Goal: Navigation & Orientation: Find specific page/section

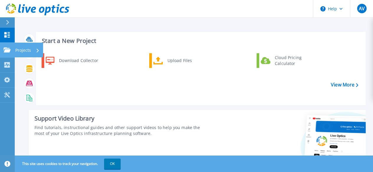
click at [1, 50] on link "Projects Projects" at bounding box center [7, 50] width 15 height 15
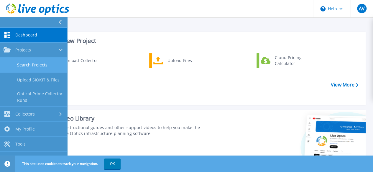
click at [50, 59] on link "Search Projects" at bounding box center [33, 65] width 67 height 15
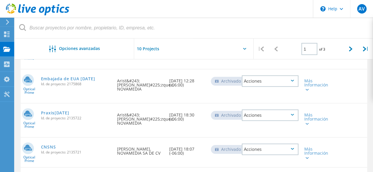
scroll to position [262, 0]
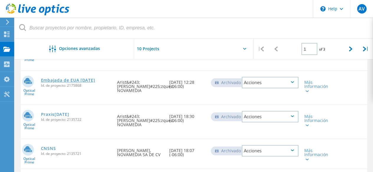
click at [81, 78] on link "Embajada de EUA [DATE]" at bounding box center [68, 80] width 54 height 4
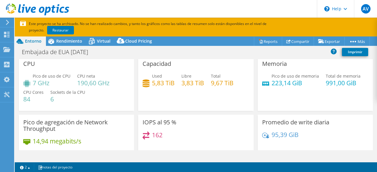
select select "USD"
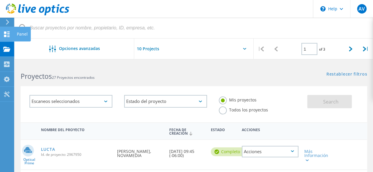
click at [7, 33] on icon at bounding box center [6, 35] width 7 height 6
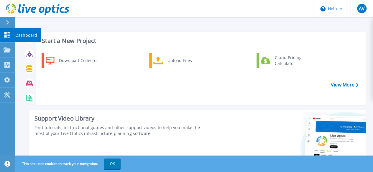
click at [7, 34] on icon at bounding box center [7, 35] width 7 height 6
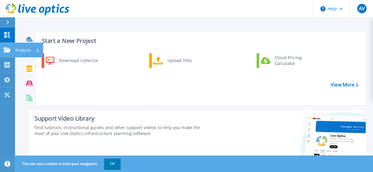
click at [8, 49] on icon at bounding box center [7, 49] width 7 height 5
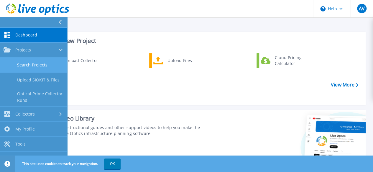
click at [44, 68] on link "Search Projects" at bounding box center [33, 65] width 67 height 15
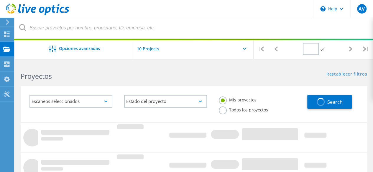
type input "1"
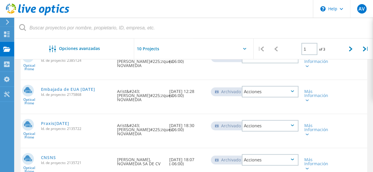
scroll to position [241, 0]
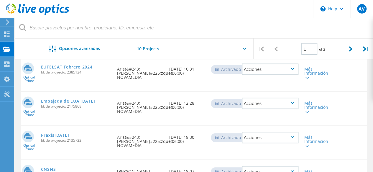
click at [295, 99] on div "Acciones" at bounding box center [270, 103] width 57 height 11
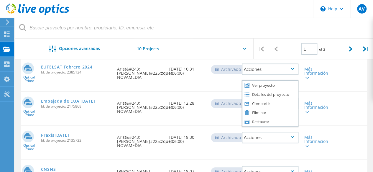
click at [295, 99] on div "Compartir" at bounding box center [269, 103] width 55 height 9
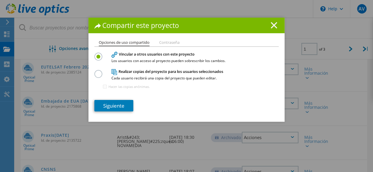
click at [271, 25] on line at bounding box center [274, 25] width 6 height 6
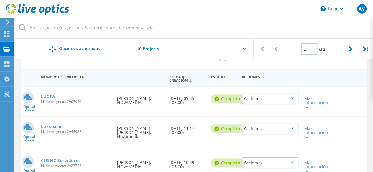
scroll to position [0, 0]
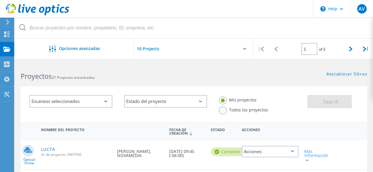
click at [146, 47] on input "text" at bounding box center [163, 49] width 59 height 21
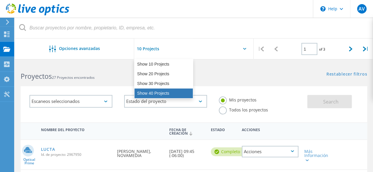
click at [146, 91] on div "Show 40 Projects" at bounding box center [163, 94] width 58 height 10
type input "Show 40 Projects"
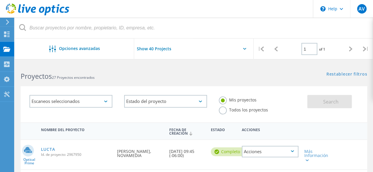
click at [225, 112] on label "Todos los proyectos" at bounding box center [243, 110] width 49 height 6
click at [0, 0] on input "Todos los proyectos" at bounding box center [0, 0] width 0 height 0
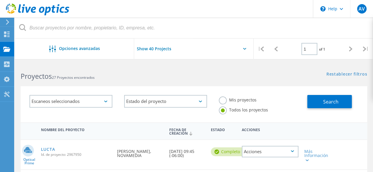
click at [106, 100] on div "Escaneos seleccionados" at bounding box center [70, 101] width 83 height 13
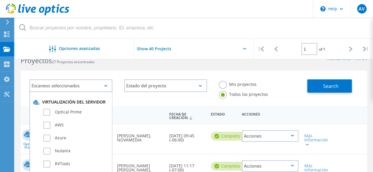
scroll to position [15, 0]
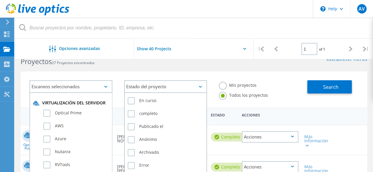
click at [202, 85] on div "Estado del proyecto" at bounding box center [165, 86] width 83 height 13
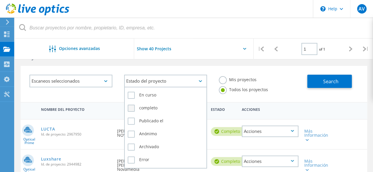
scroll to position [0, 0]
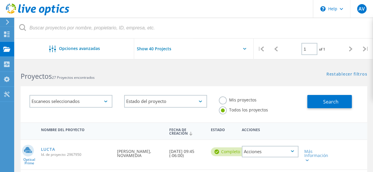
click at [215, 78] on div "Proyectos 27 Proyectos encontrados Restablecer filtros Mostrar filtros" at bounding box center [194, 71] width 358 height 16
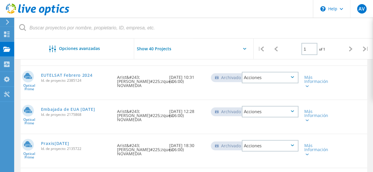
scroll to position [233, 0]
